Goal: Navigation & Orientation: Understand site structure

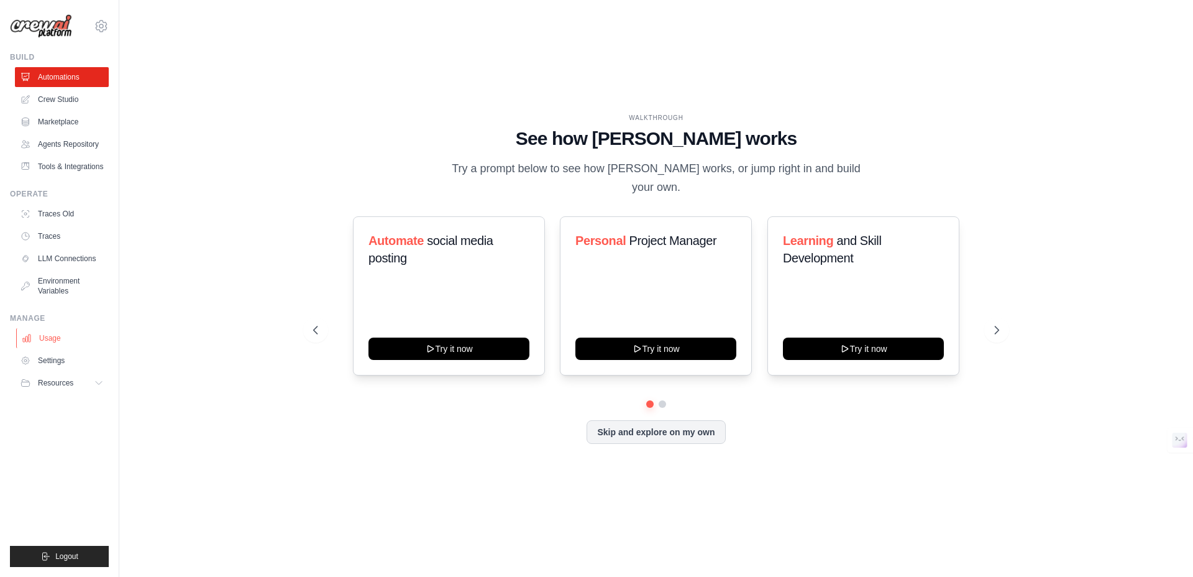
click at [51, 339] on link "Usage" at bounding box center [63, 338] width 94 height 20
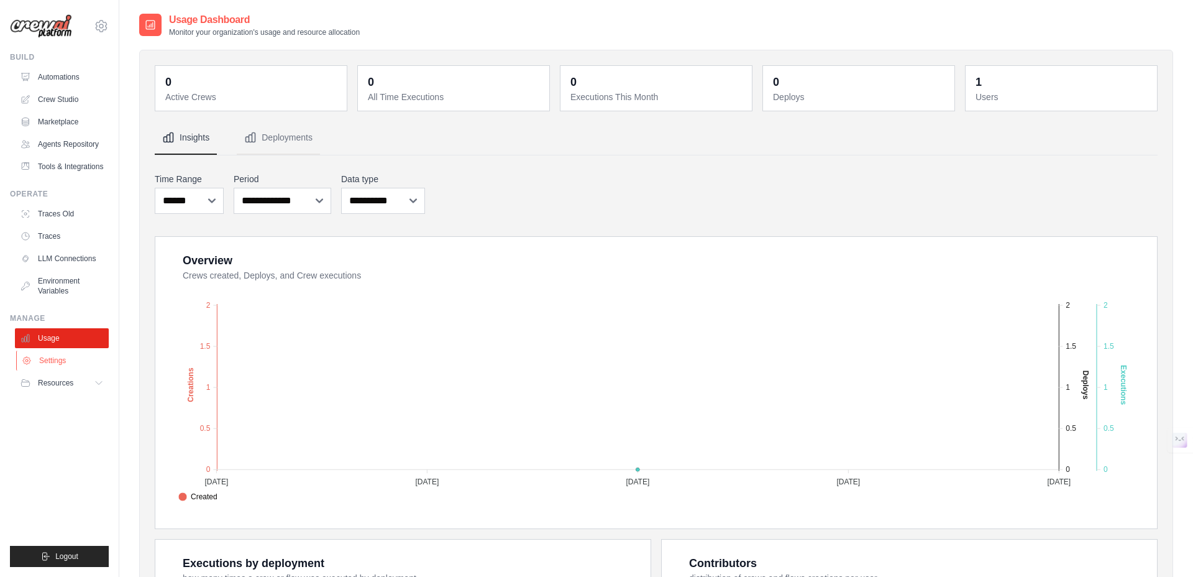
click at [50, 360] on link "Settings" at bounding box center [63, 361] width 94 height 20
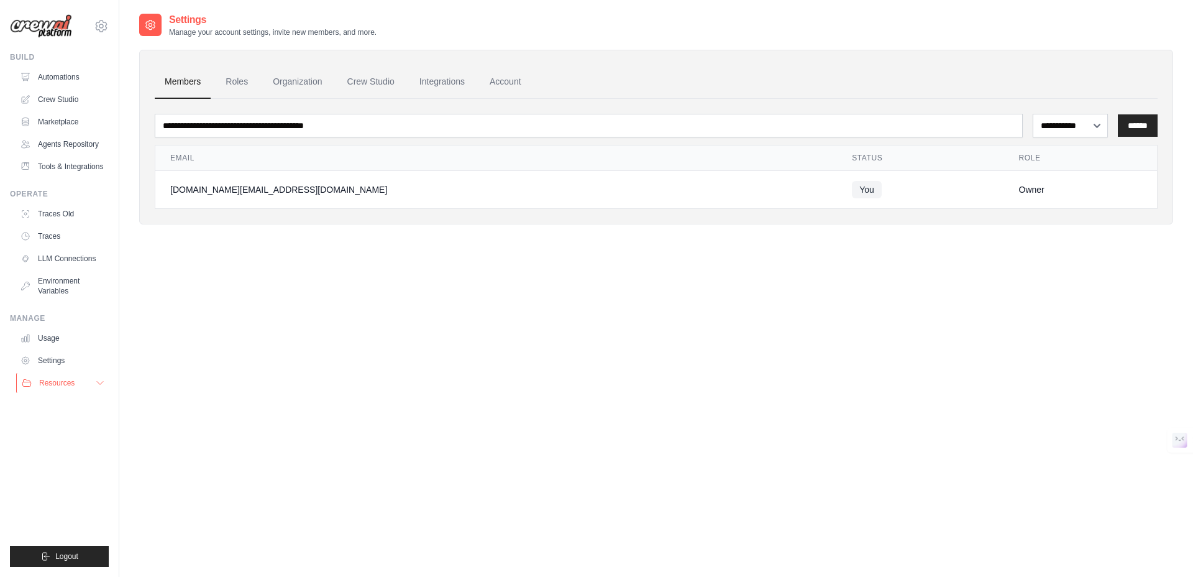
click at [50, 380] on span "Resources" at bounding box center [56, 383] width 35 height 10
click at [67, 401] on span "Documentation" at bounding box center [69, 404] width 50 height 10
click at [103, 25] on icon at bounding box center [101, 26] width 15 height 15
click at [124, 78] on span "Settings" at bounding box center [154, 77] width 98 height 12
click at [223, 84] on link "Roles" at bounding box center [237, 82] width 42 height 34
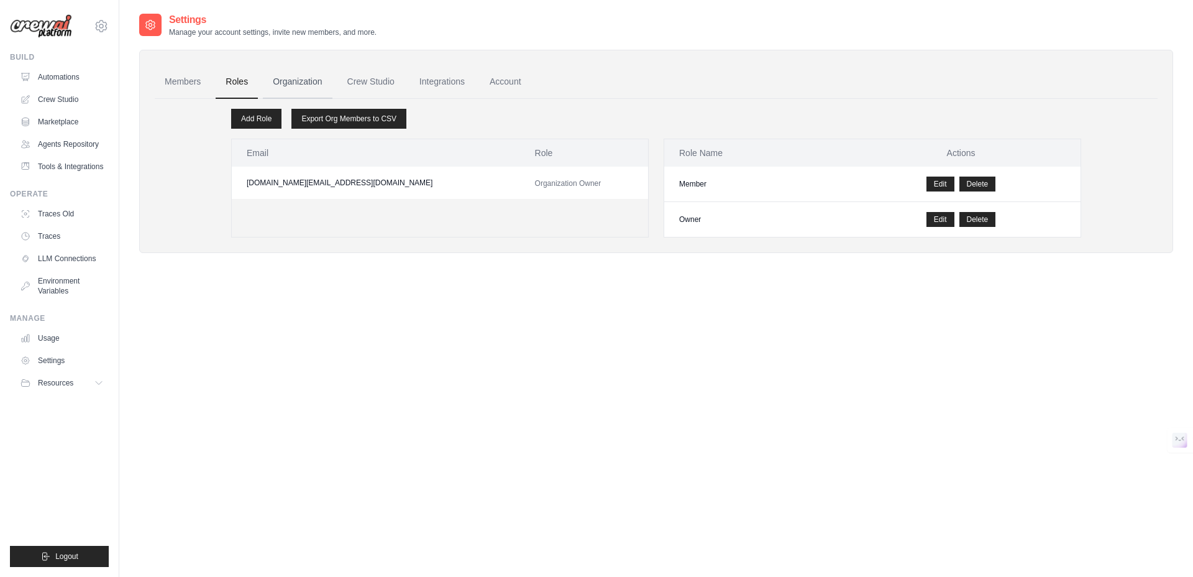
click at [300, 83] on link "Organization" at bounding box center [297, 82] width 69 height 34
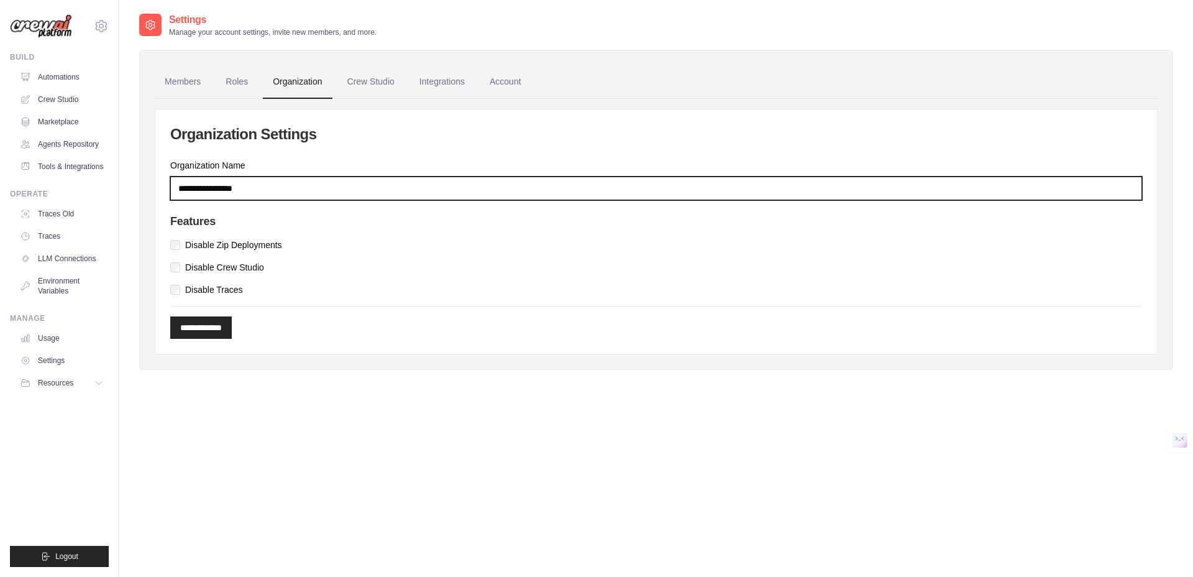
click at [301, 185] on input "Organization Name" at bounding box center [656, 189] width 972 height 24
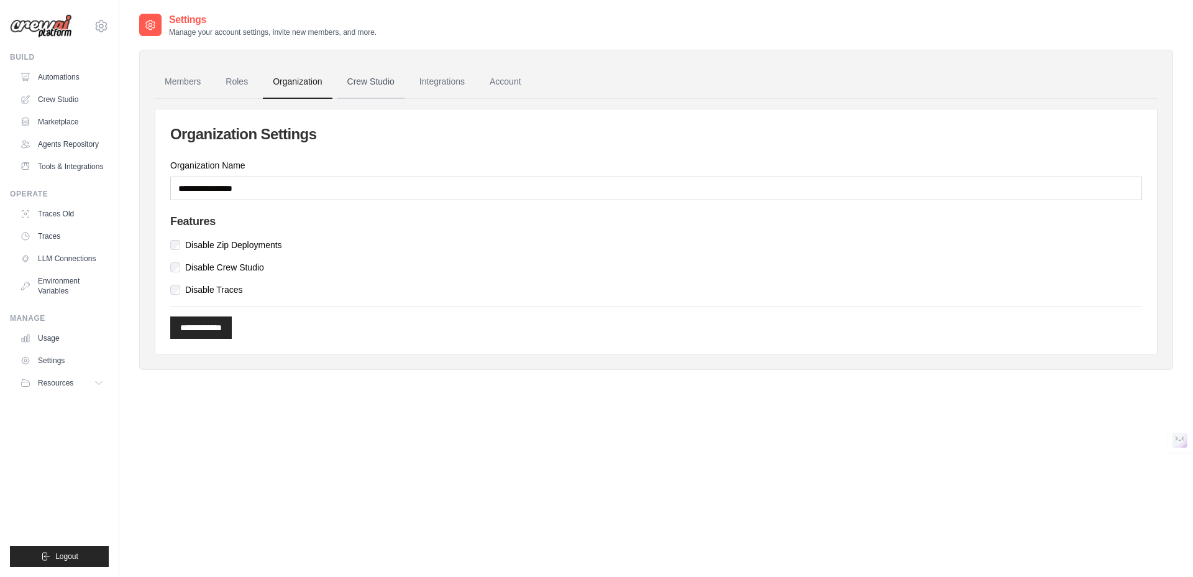
click at [374, 74] on link "Crew Studio" at bounding box center [370, 82] width 67 height 34
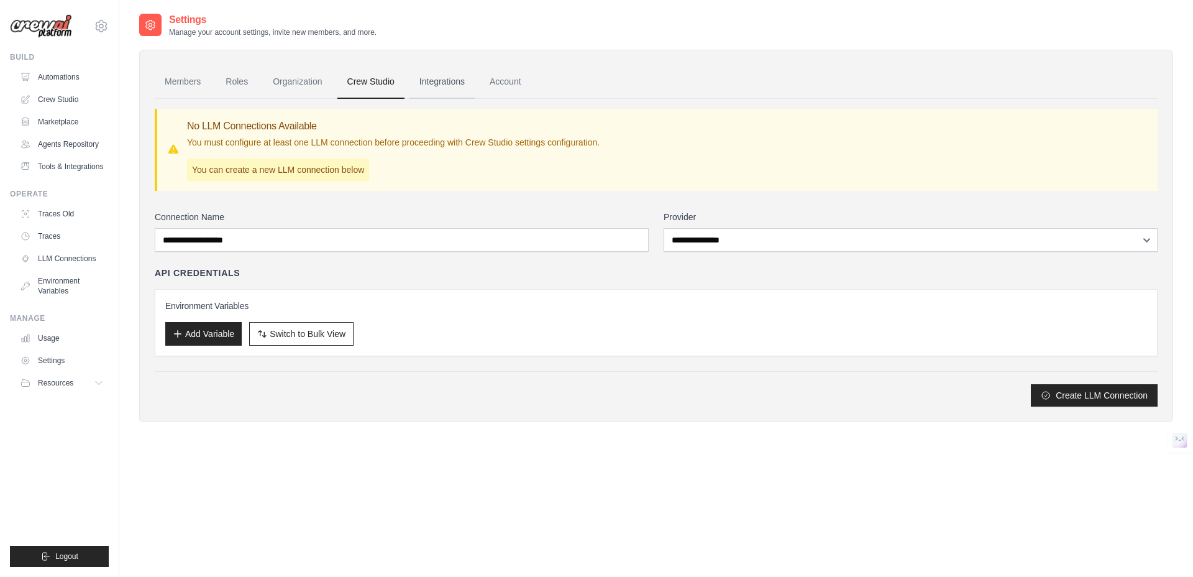
click at [434, 83] on link "Integrations" at bounding box center [442, 82] width 65 height 34
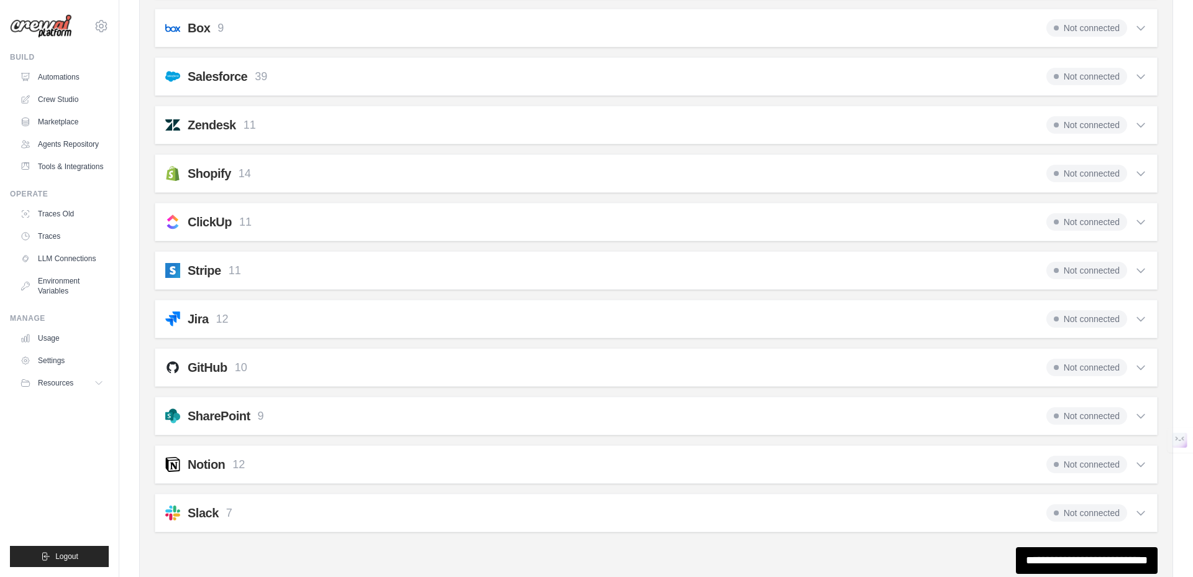
scroll to position [840, 0]
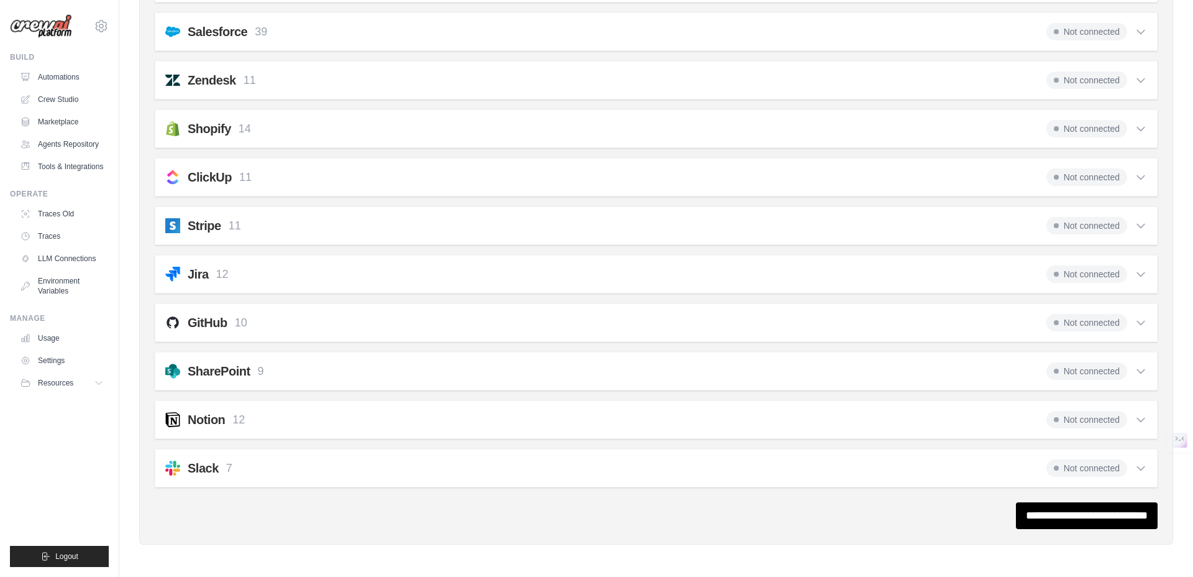
click at [282, 472] on div "Slack 7 Not connected" at bounding box center [656, 467] width 982 height 17
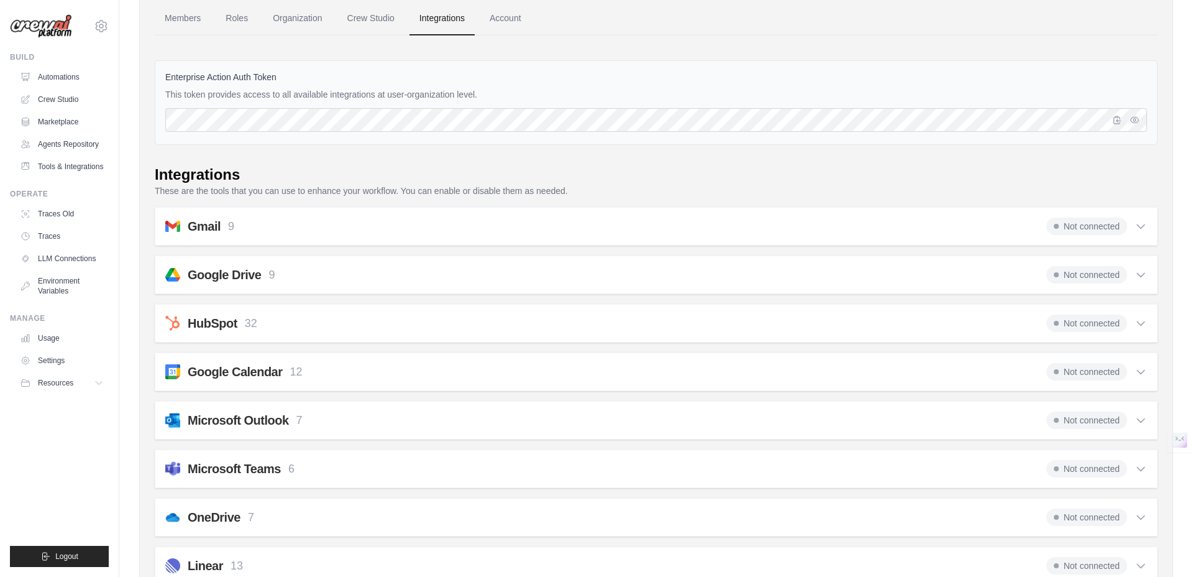
scroll to position [60, 0]
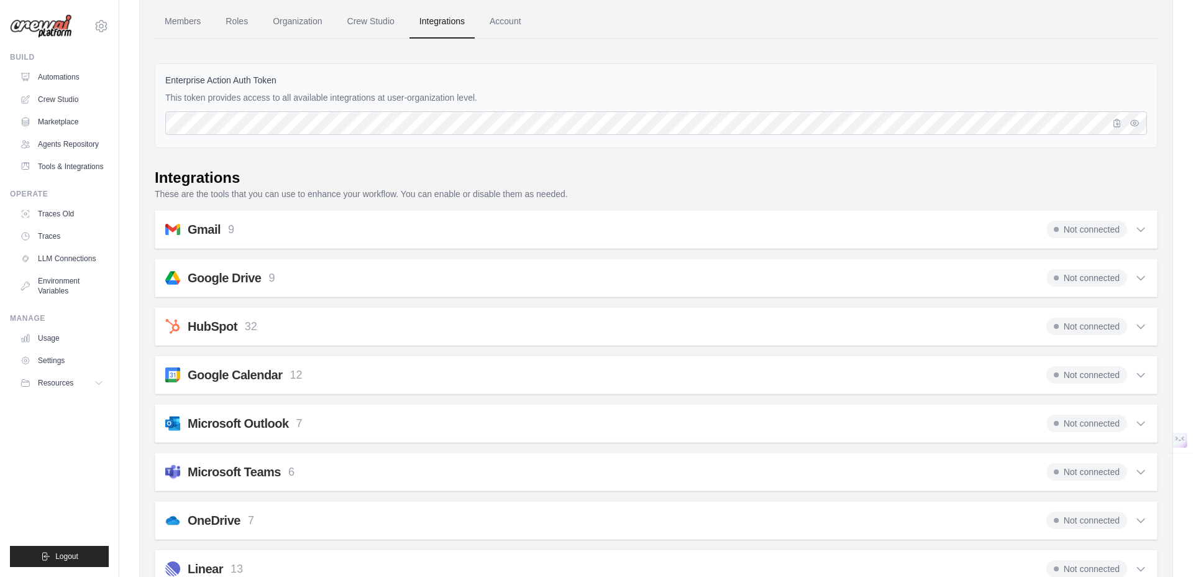
click at [281, 230] on div "Gmail 9 Not connected" at bounding box center [656, 229] width 982 height 17
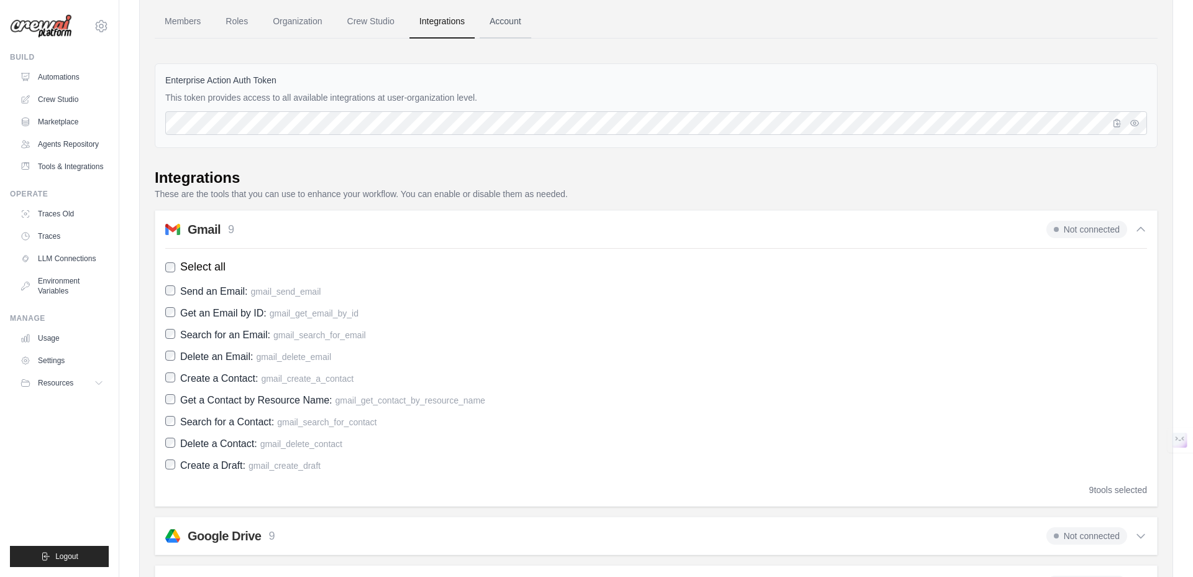
click at [506, 21] on link "Account" at bounding box center [506, 22] width 52 height 34
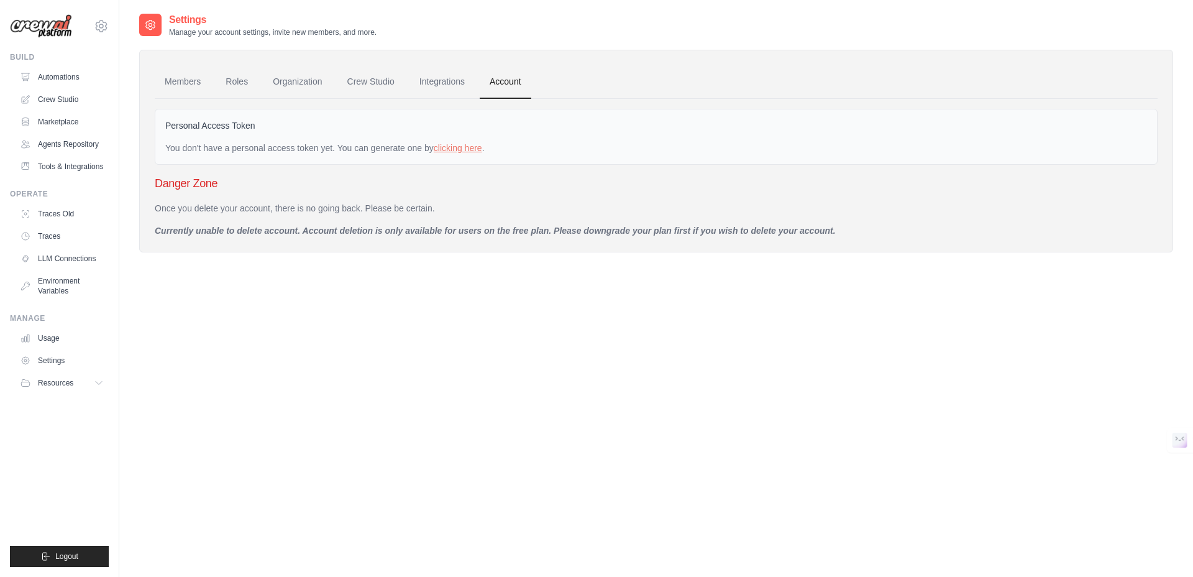
click at [219, 232] on p "Currently unable to delete account. Account deletion is only available for user…" at bounding box center [656, 230] width 1003 height 12
click at [48, 437] on ul "Build Automations Crew Studio Marketplace Agents Repository Resources Blog" at bounding box center [59, 309] width 99 height 515
click at [47, 32] on img at bounding box center [41, 26] width 62 height 24
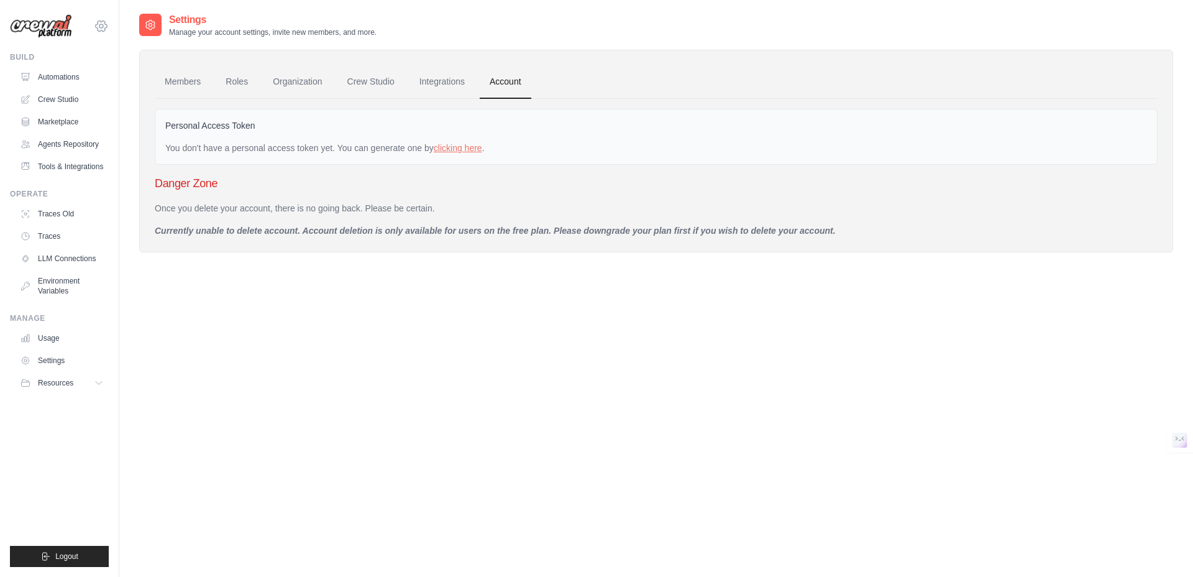
click at [105, 29] on icon at bounding box center [101, 26] width 15 height 15
click at [119, 49] on div "[DOMAIN_NAME][EMAIL_ADDRESS][DOMAIN_NAME]" at bounding box center [153, 48] width 98 height 12
click at [52, 45] on div "rajiv.sharma.pm@gmail.com Settings Build Automations" at bounding box center [59, 288] width 119 height 577
click at [58, 416] on ul "Build Automations Crew Studio Marketplace Agents Repository Resources Blog" at bounding box center [59, 309] width 99 height 515
click at [53, 384] on span "Resources" at bounding box center [56, 383] width 35 height 10
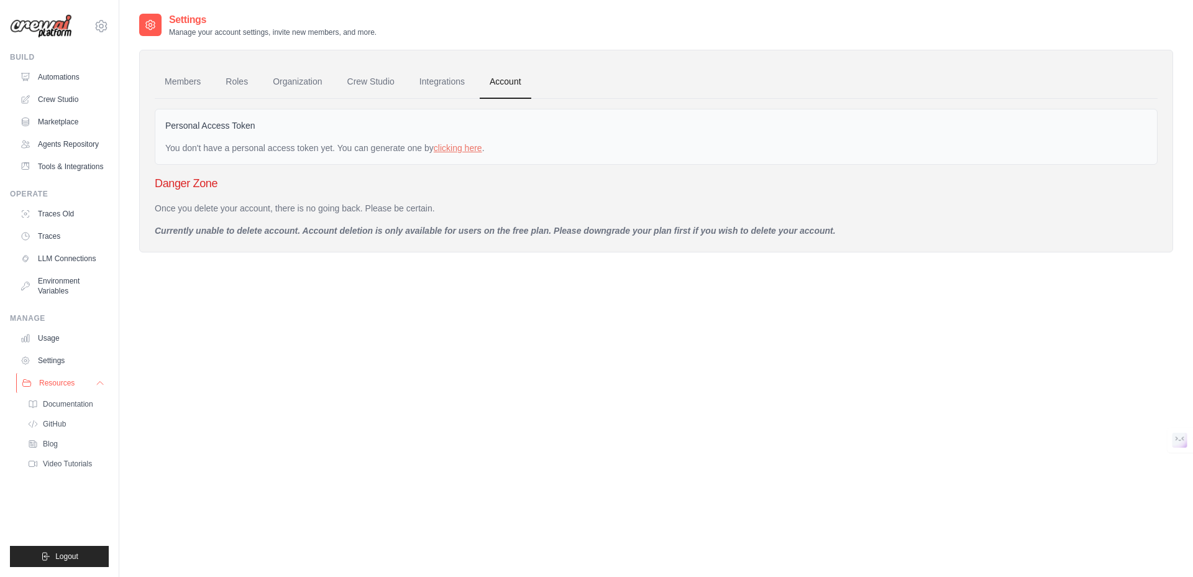
click at [53, 382] on span "Resources" at bounding box center [56, 383] width 35 height 10
click at [52, 358] on link "Settings" at bounding box center [63, 361] width 94 height 20
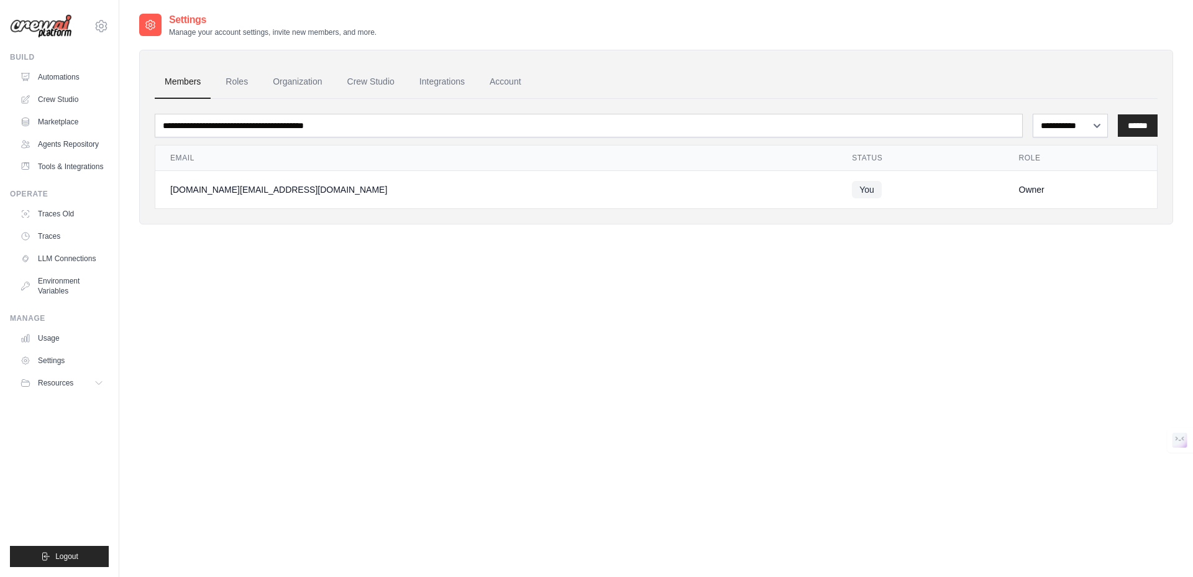
click at [617, 347] on div "**********" at bounding box center [656, 300] width 1034 height 577
click at [216, 82] on link "Roles" at bounding box center [237, 82] width 42 height 34
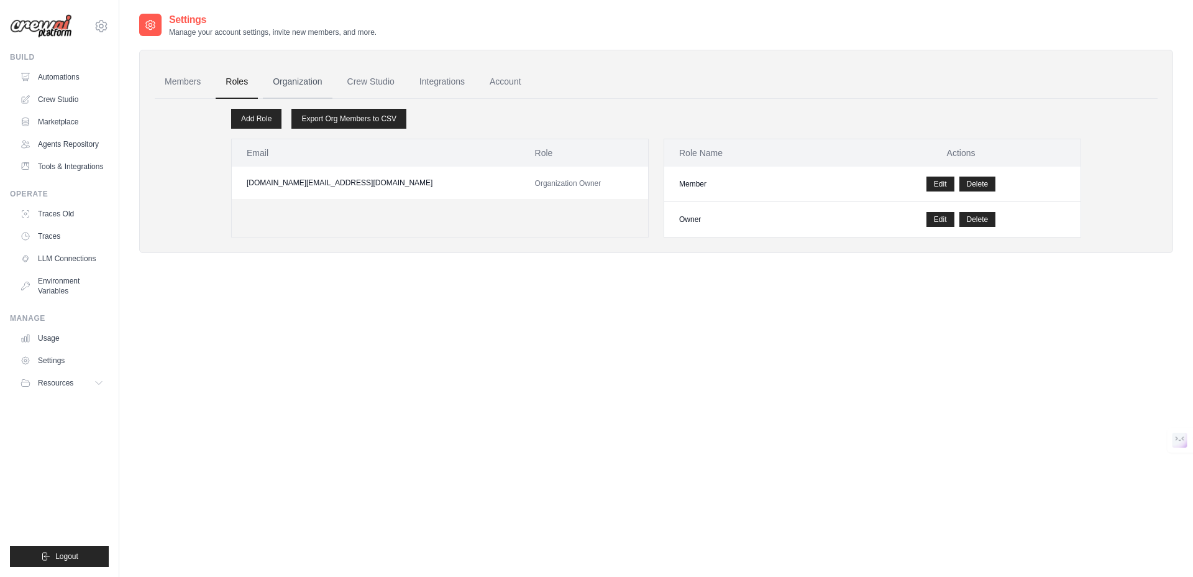
click at [301, 82] on link "Organization" at bounding box center [297, 82] width 69 height 34
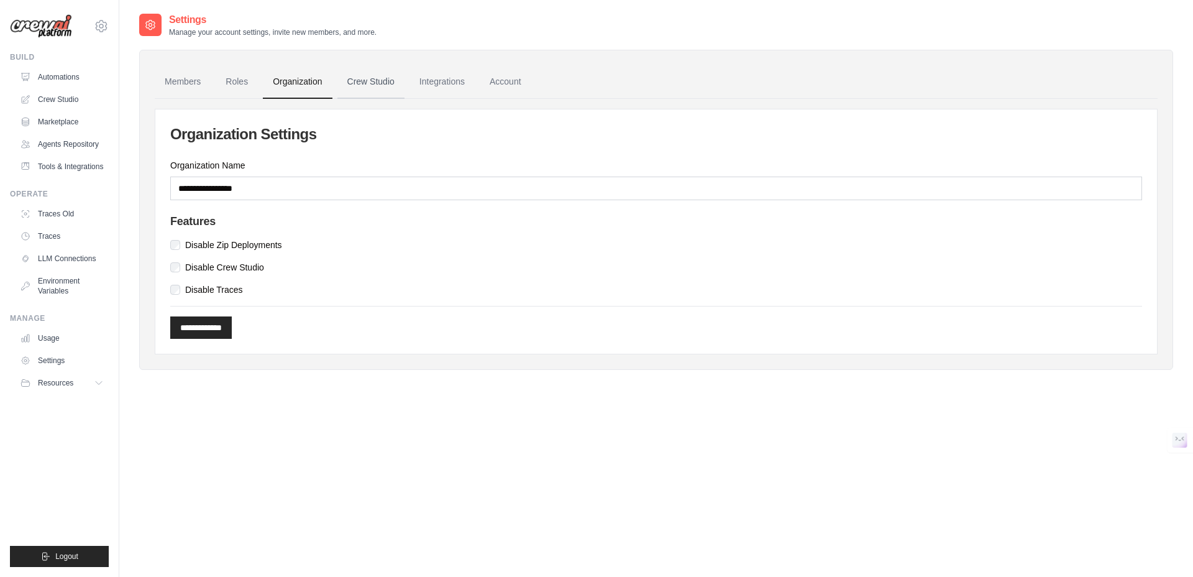
click at [367, 82] on link "Crew Studio" at bounding box center [370, 82] width 67 height 34
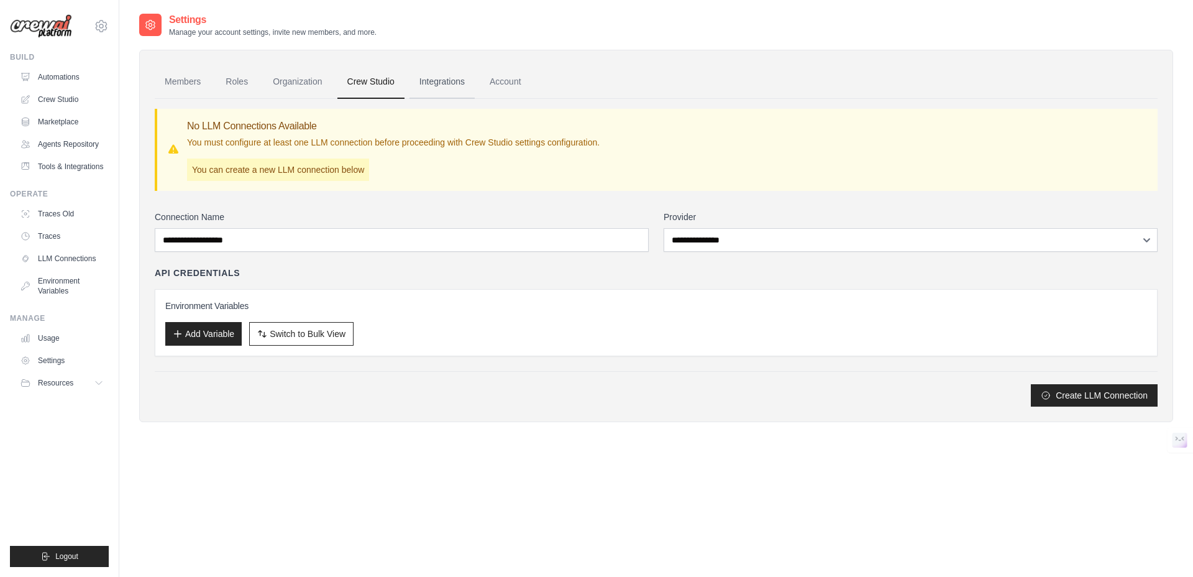
click at [442, 86] on link "Integrations" at bounding box center [442, 82] width 65 height 34
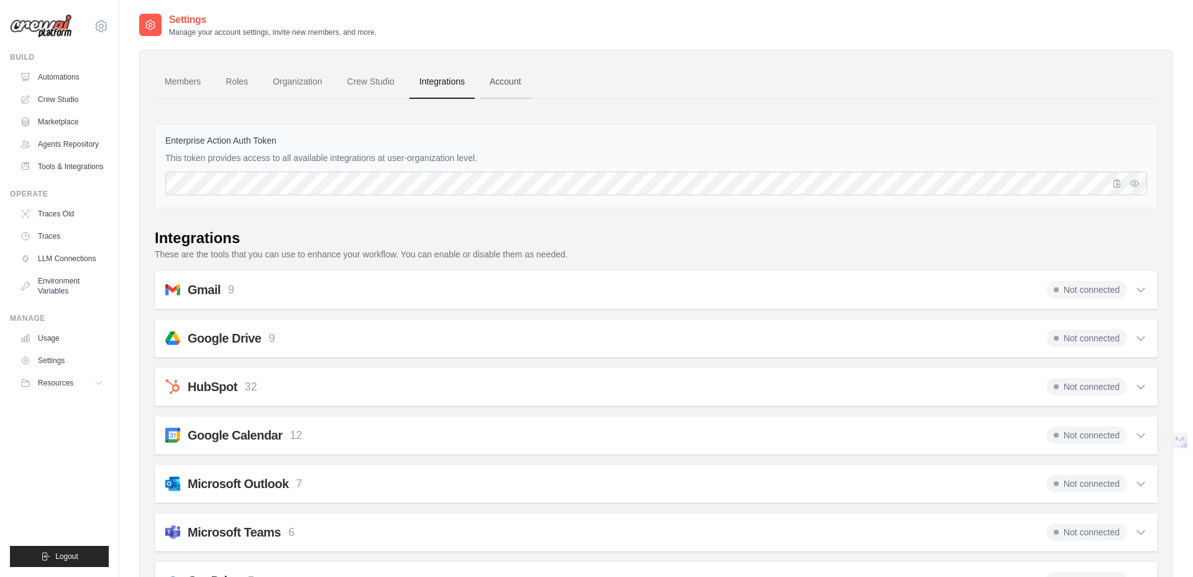
click at [486, 82] on link "Account" at bounding box center [506, 82] width 52 height 34
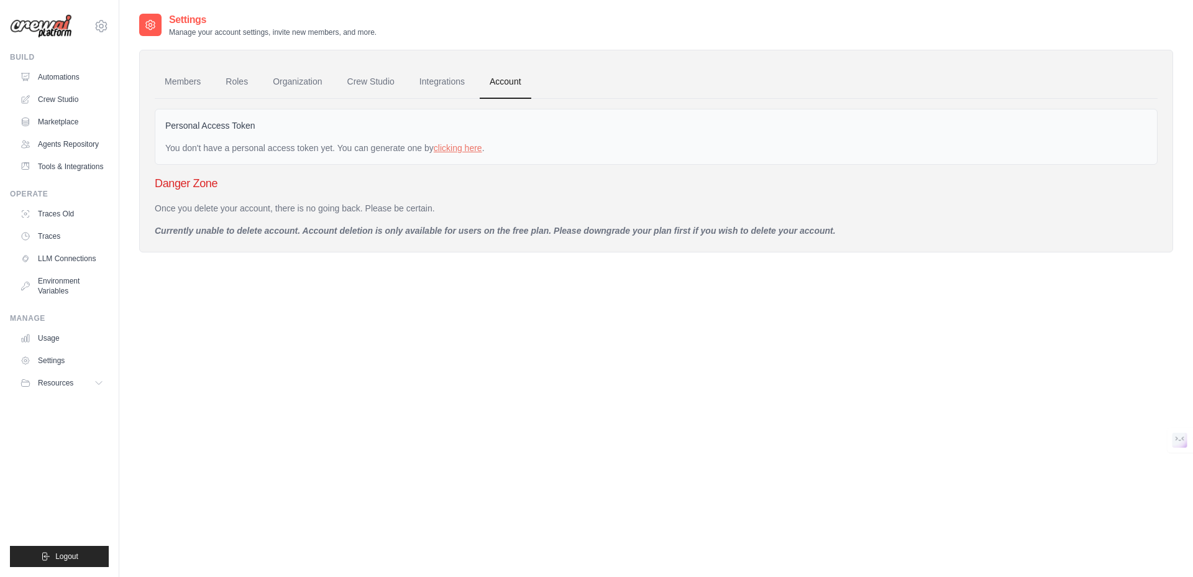
click at [272, 150] on div "You don't have a personal access token yet. You can generate one by clicking he…" at bounding box center [656, 148] width 982 height 12
click at [183, 187] on h3 "Danger Zone" at bounding box center [656, 183] width 1003 height 17
drag, startPoint x: 213, startPoint y: 360, endPoint x: 212, endPoint y: 227, distance: 133.6
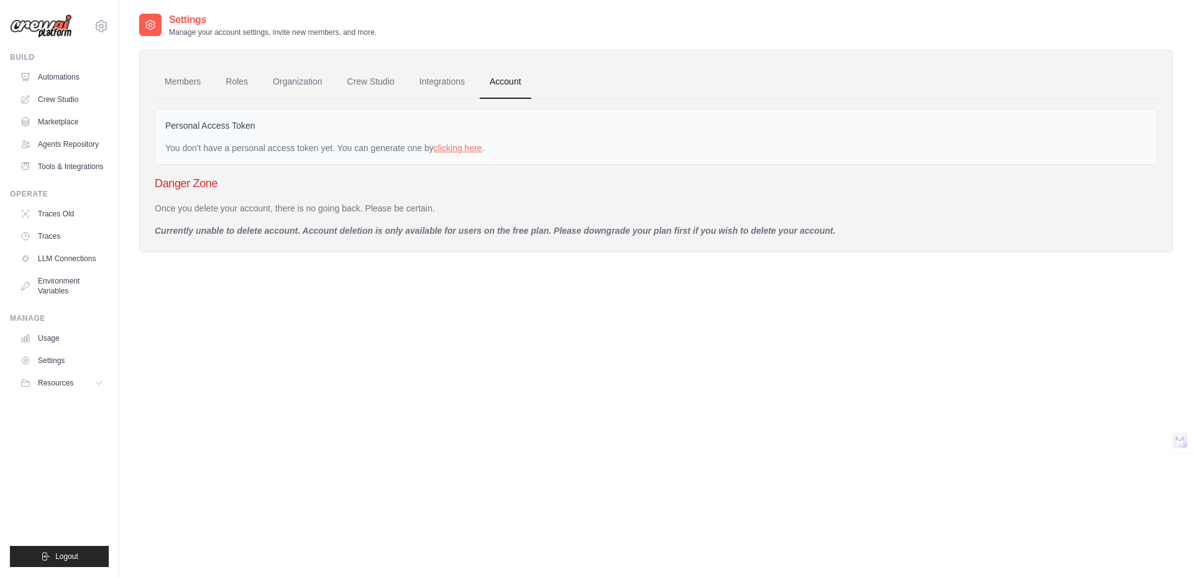
click at [214, 360] on div "Settings Manage your account settings, invite new members, and more. Members Ro…" at bounding box center [656, 300] width 1034 height 577
click at [48, 466] on ul "Build Automations Crew Studio Marketplace Agents Repository Resources Blog" at bounding box center [59, 309] width 99 height 515
click at [52, 557] on button "Logout" at bounding box center [59, 556] width 99 height 21
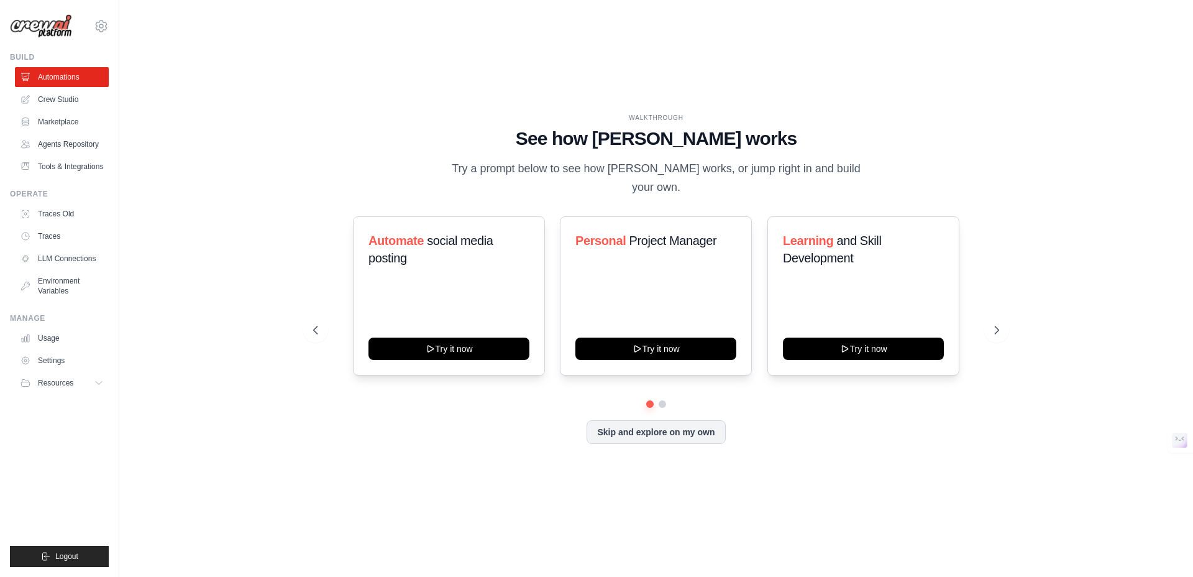
click at [181, 357] on div "WALKTHROUGH See how CrewAI works Try a prompt below to see how CrewAI works, or…" at bounding box center [656, 288] width 1034 height 552
drag, startPoint x: 48, startPoint y: 30, endPoint x: 40, endPoint y: 32, distance: 8.3
click at [48, 30] on img at bounding box center [41, 26] width 62 height 24
click at [25, 27] on img at bounding box center [41, 26] width 62 height 24
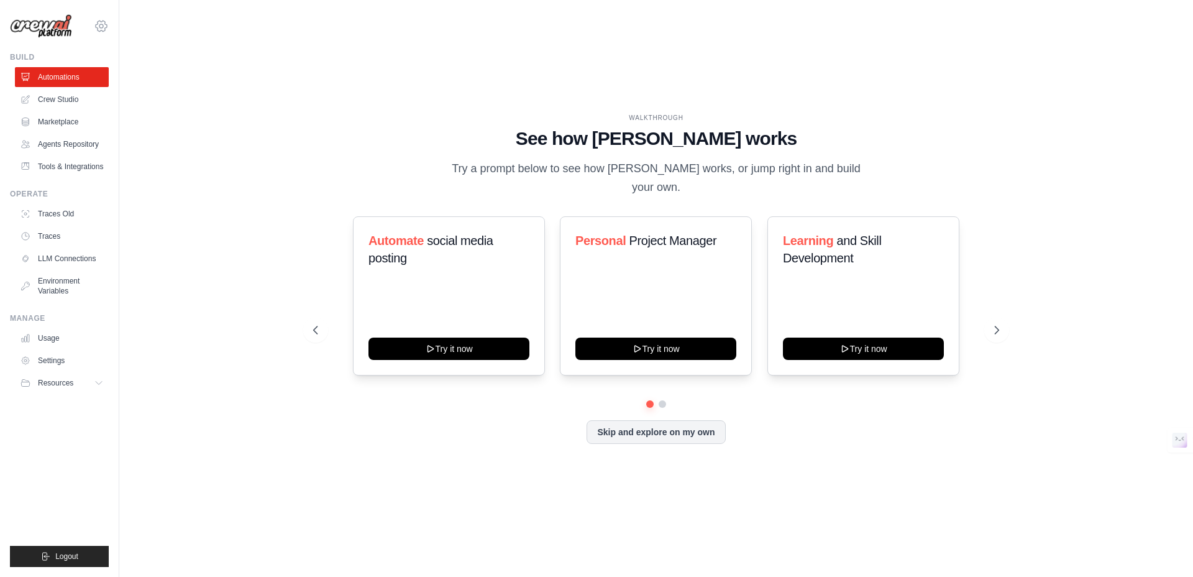
click at [101, 29] on icon at bounding box center [101, 26] width 15 height 15
drag, startPoint x: 142, startPoint y: 122, endPoint x: 119, endPoint y: 109, distance: 25.6
click at [141, 121] on div "WALKTHROUGH See how CrewAI works Try a prompt below to see how CrewAI works, or…" at bounding box center [656, 288] width 1034 height 552
click at [31, 91] on link "Crew Studio" at bounding box center [63, 99] width 94 height 20
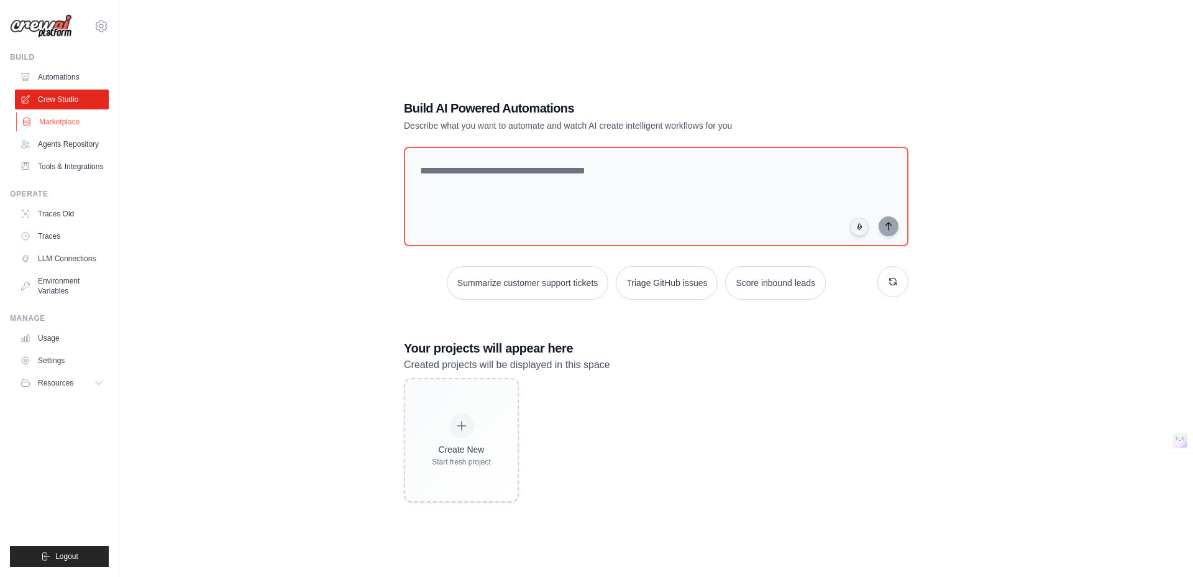
click at [62, 126] on link "Marketplace" at bounding box center [63, 122] width 94 height 20
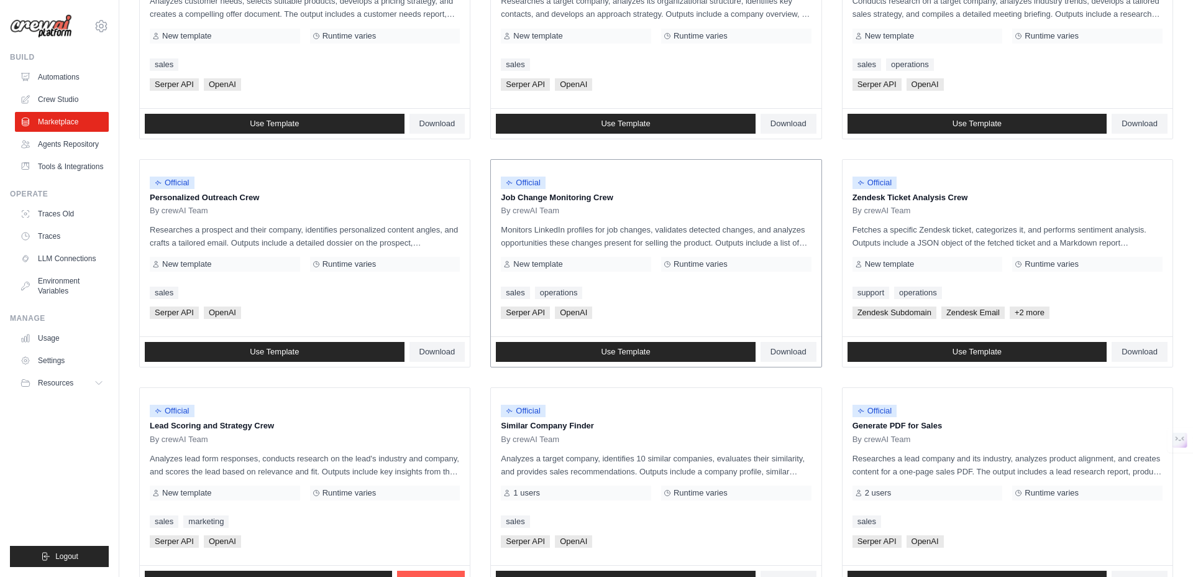
scroll to position [575, 0]
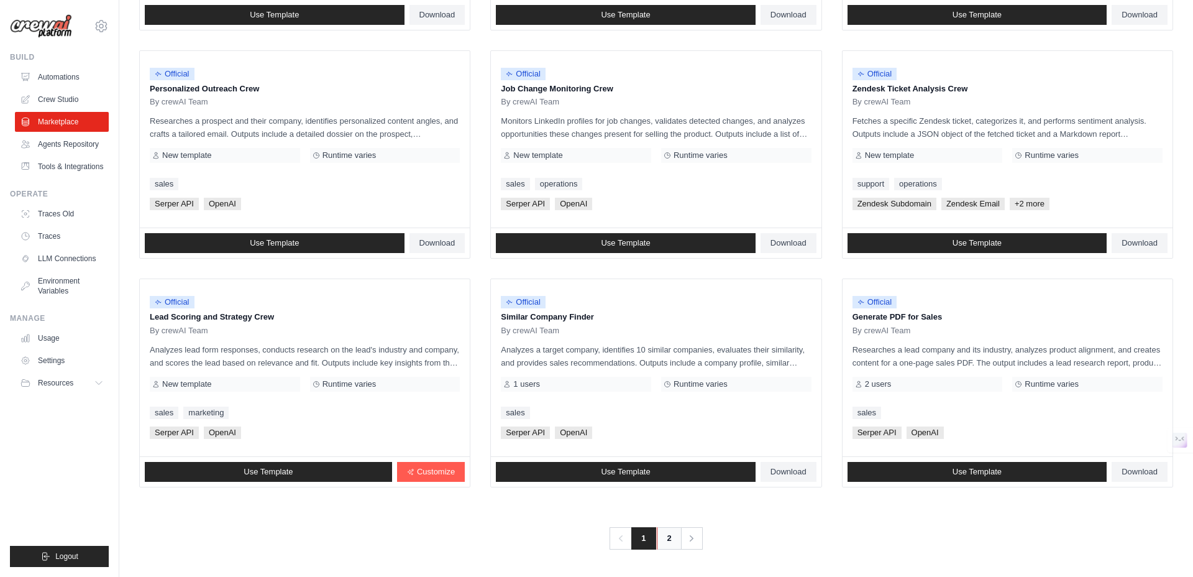
click at [672, 541] on link "2" at bounding box center [669, 538] width 25 height 22
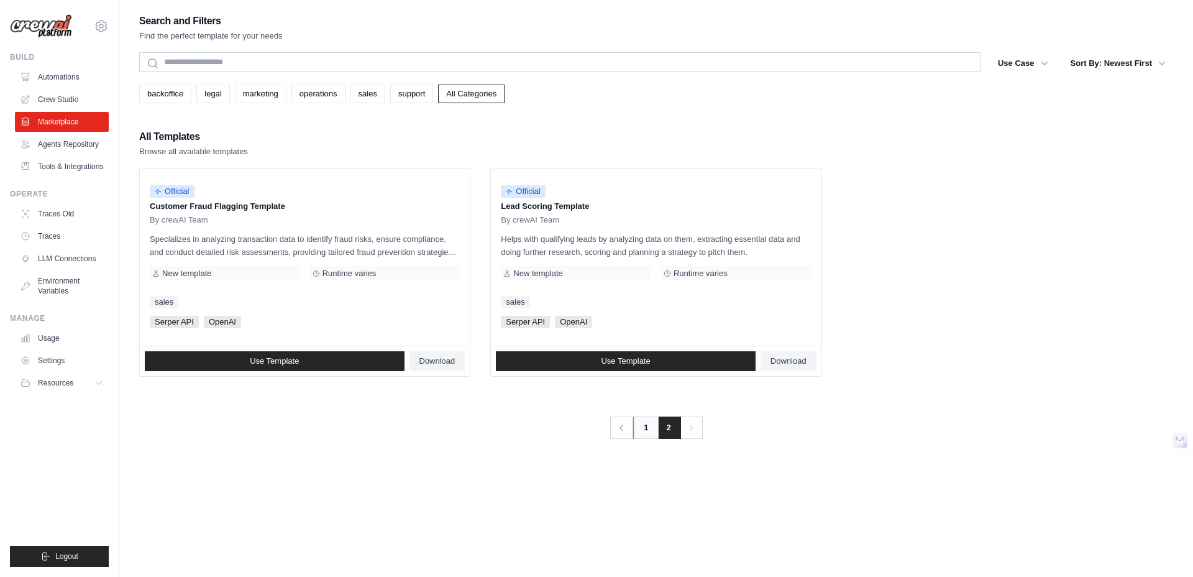
click at [644, 434] on link "1" at bounding box center [645, 427] width 25 height 22
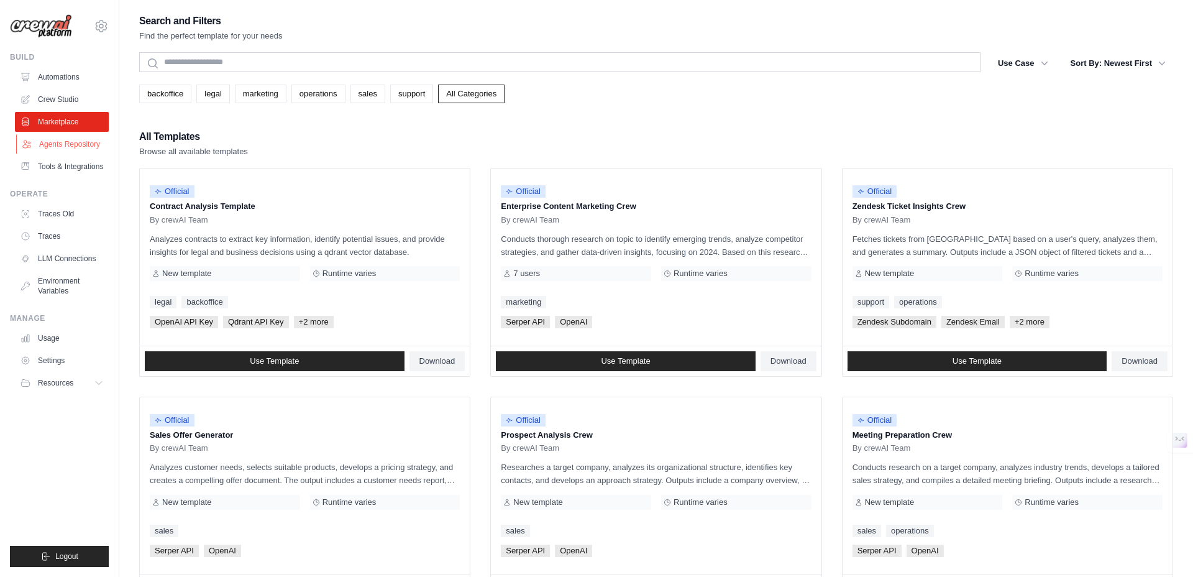
click at [75, 148] on link "Agents Repository" at bounding box center [63, 144] width 94 height 20
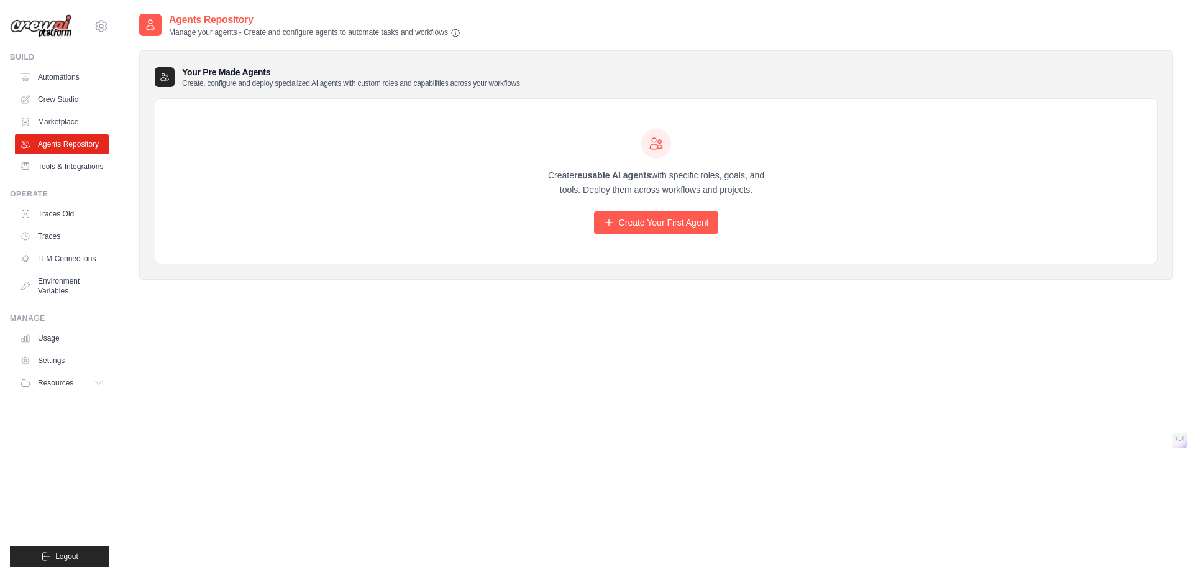
click at [441, 237] on div "Create reusable AI agents with specific roles, goals, and tools. Deploy them ac…" at bounding box center [656, 181] width 1002 height 165
click at [57, 172] on link "Tools & Integrations" at bounding box center [63, 167] width 94 height 20
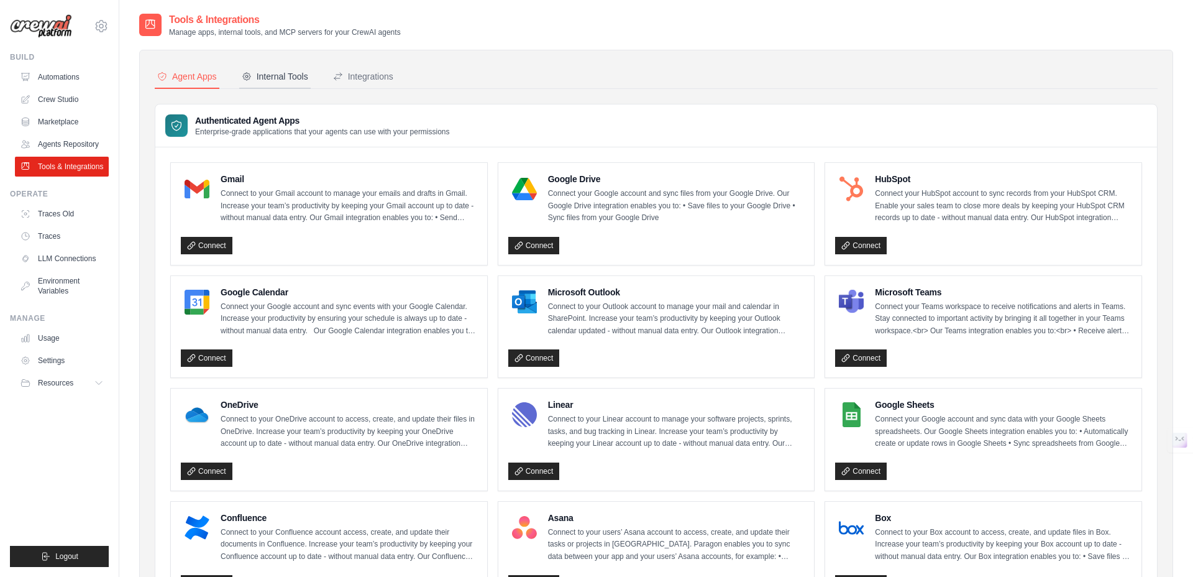
click at [283, 80] on div "Internal Tools" at bounding box center [275, 76] width 67 height 12
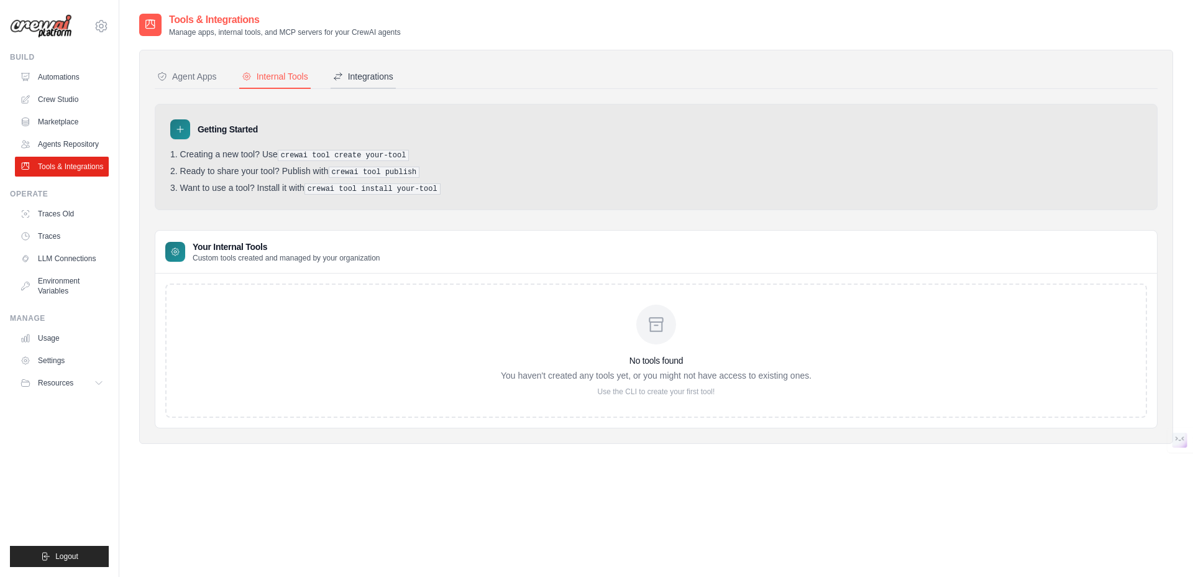
click at [365, 80] on div "Integrations" at bounding box center [363, 76] width 60 height 12
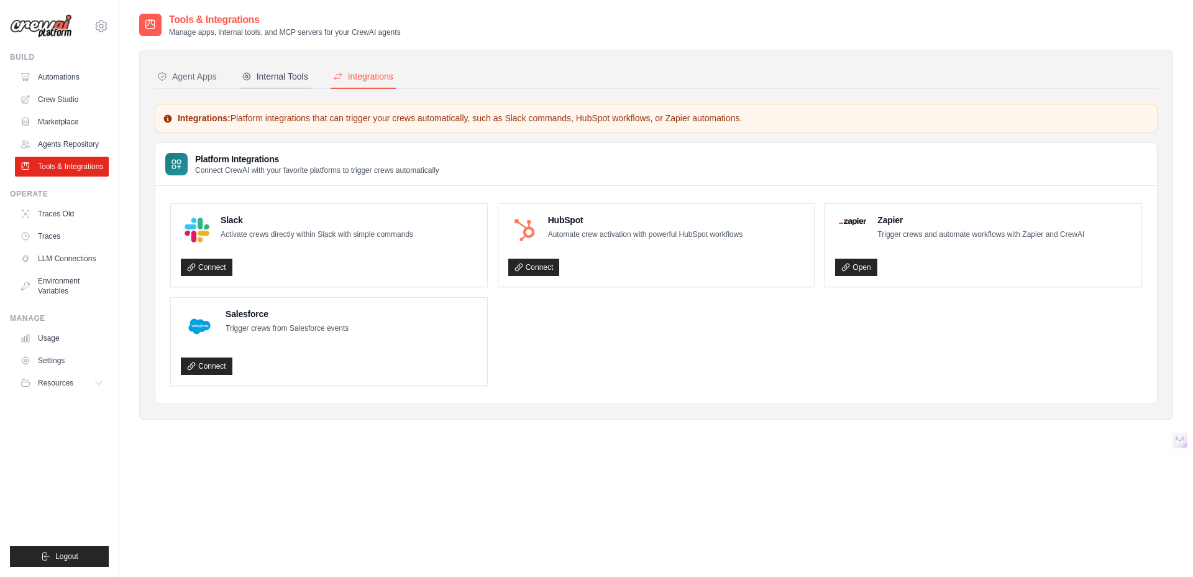
click at [273, 73] on div "Internal Tools" at bounding box center [275, 76] width 67 height 12
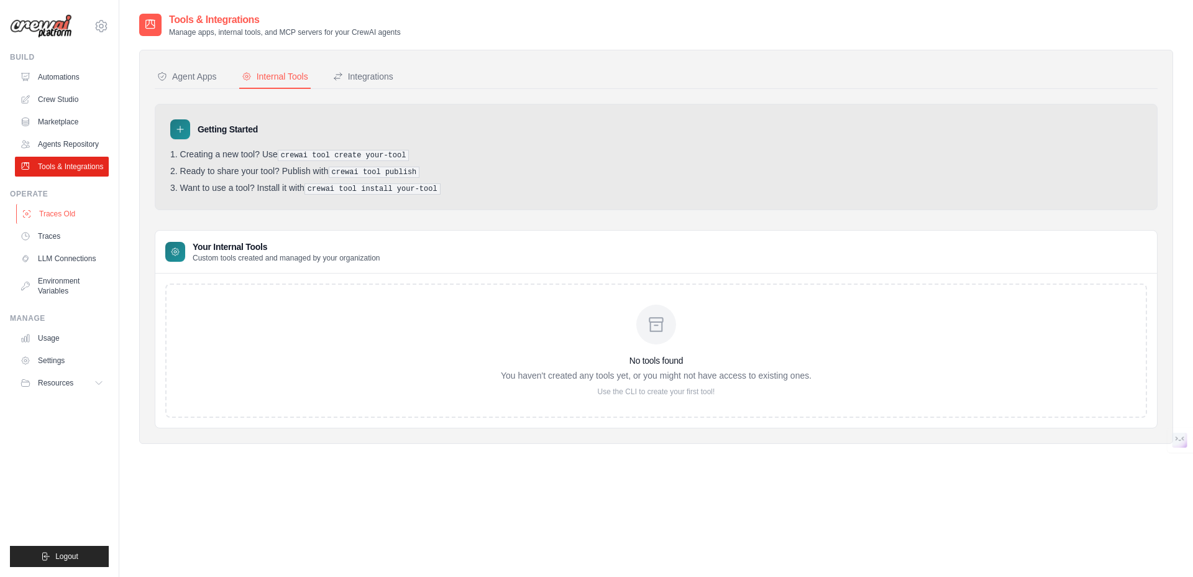
click at [65, 209] on link "Traces Old" at bounding box center [63, 214] width 94 height 20
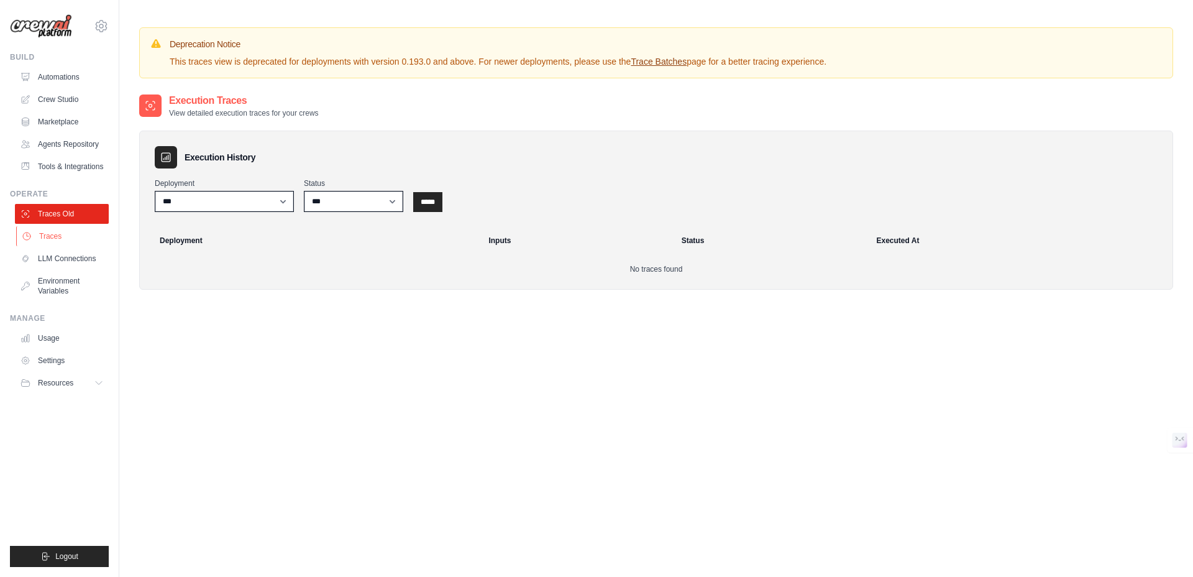
click at [51, 238] on link "Traces" at bounding box center [63, 236] width 94 height 20
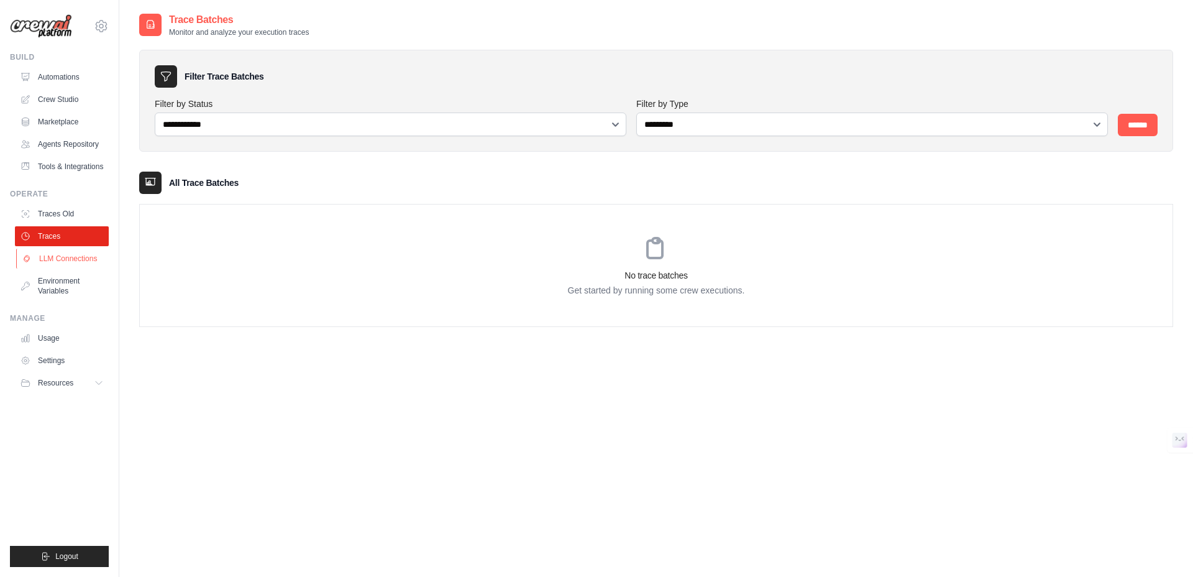
click at [55, 260] on link "LLM Connections" at bounding box center [63, 259] width 94 height 20
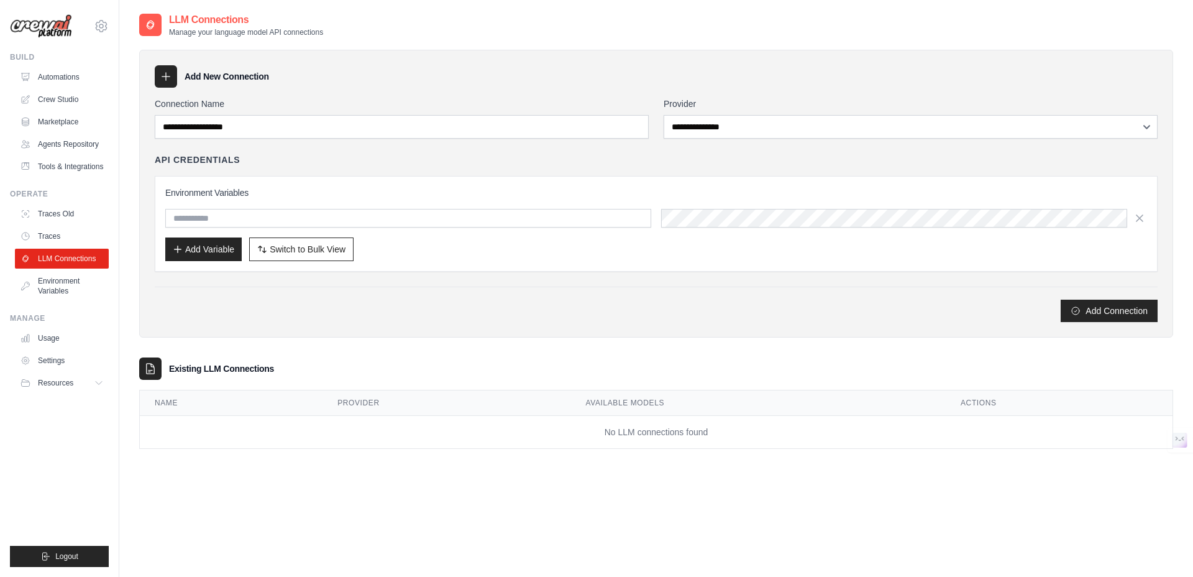
click at [234, 301] on div "Add Connection" at bounding box center [656, 311] width 1003 height 22
click at [39, 282] on link "Environment Variables" at bounding box center [63, 286] width 94 height 30
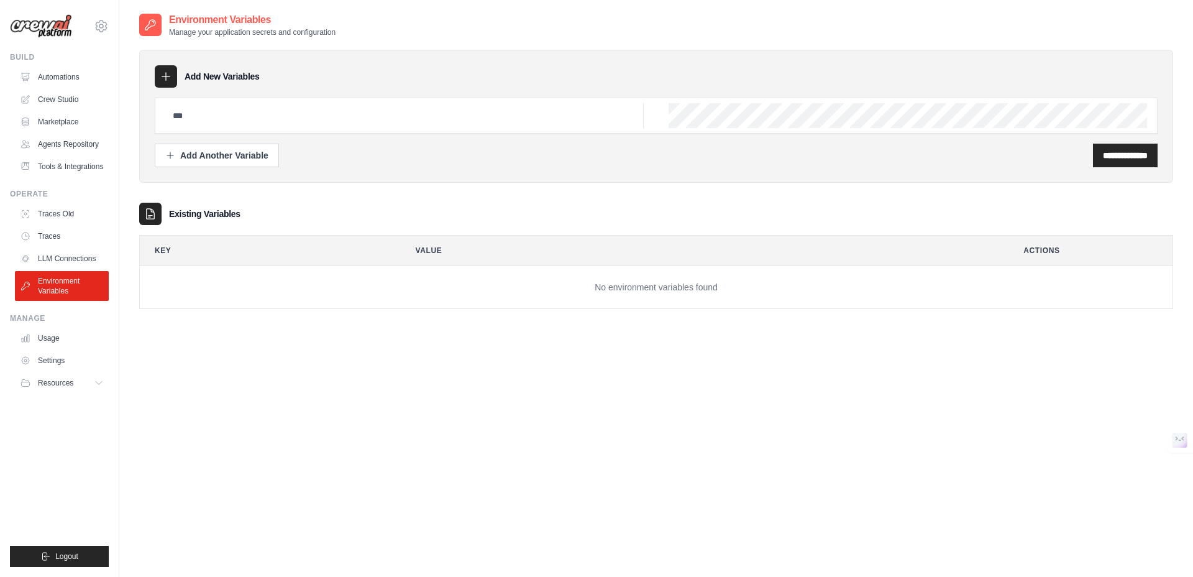
click at [325, 346] on div "**********" at bounding box center [656, 300] width 1034 height 577
click at [83, 384] on button "Resources" at bounding box center [63, 383] width 94 height 20
click at [65, 464] on span "Video Tutorials" at bounding box center [68, 464] width 49 height 10
